Goal: Book appointment/travel/reservation

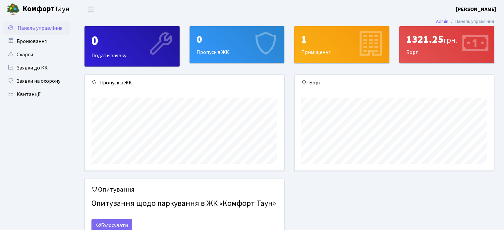
scroll to position [96, 199]
click at [44, 38] on link "Бронювання" at bounding box center [36, 41] width 66 height 13
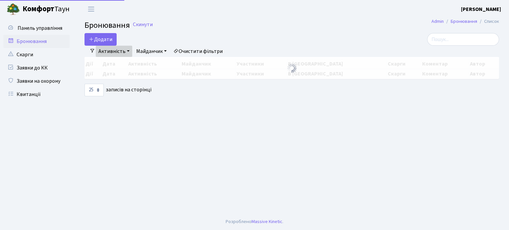
select select "25"
click at [35, 25] on span "Панель управління" at bounding box center [40, 28] width 45 height 7
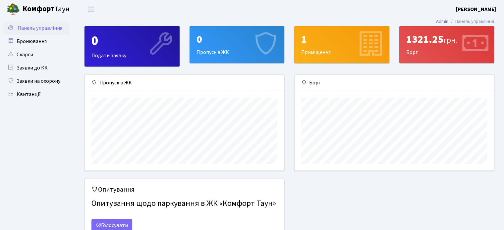
scroll to position [32, 0]
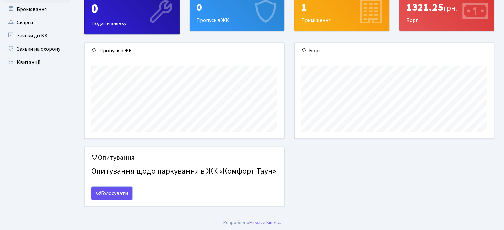
click at [123, 194] on link "Голосувати" at bounding box center [112, 193] width 41 height 13
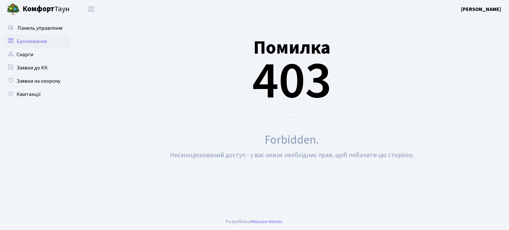
click at [33, 42] on link "Бронювання" at bounding box center [36, 41] width 66 height 13
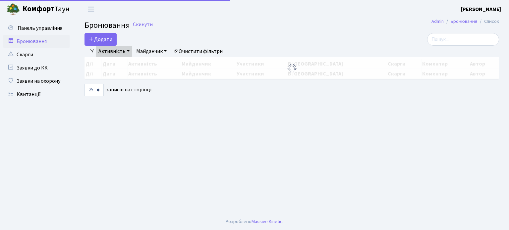
select select "25"
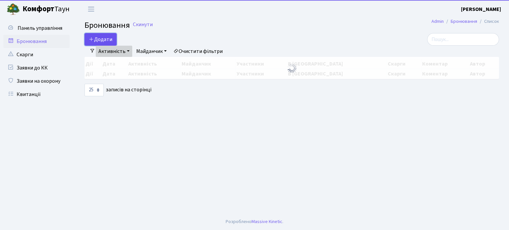
click at [105, 39] on button "Додати" at bounding box center [101, 39] width 32 height 13
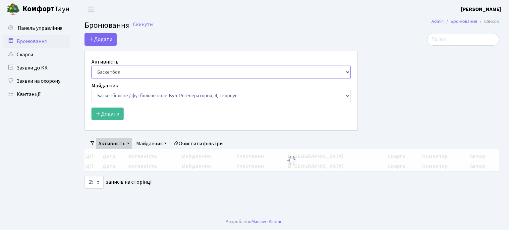
click at [255, 78] on select "Баскетбол Волейбол Йога Катання на роликах Настільний теніс Теніс Футбол Фітнес" at bounding box center [221, 72] width 259 height 13
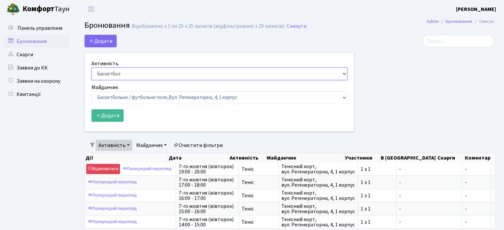
select select "1"
click at [92, 68] on select "Баскетбол Волейбол Йога Катання на роликах Настільний теніс Теніс Футбол Фітнес" at bounding box center [220, 74] width 256 height 13
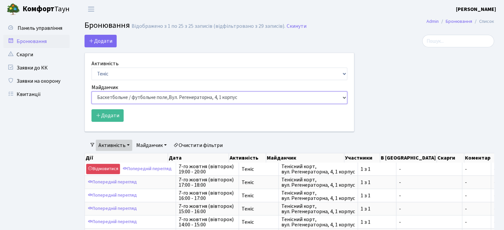
drag, startPoint x: 143, startPoint y: 97, endPoint x: 143, endPoint y: 101, distance: 4.0
click at [143, 97] on select "Баскетбольне / футбольне поле, Вул. Регенераторна, 4, 1 корпус Баскетбольне пол…" at bounding box center [220, 98] width 256 height 13
select select "1"
click at [92, 92] on select "Баскетбольне / футбольне поле, Вул. Регенераторна, 4, 1 корпус Баскетбольне пол…" at bounding box center [220, 98] width 256 height 13
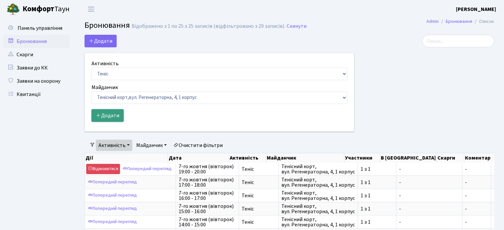
click at [119, 117] on button "Додати" at bounding box center [108, 115] width 32 height 13
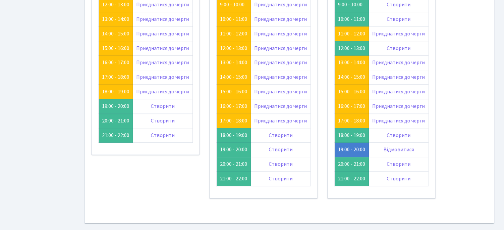
scroll to position [66, 0]
